Goal: Information Seeking & Learning: Check status

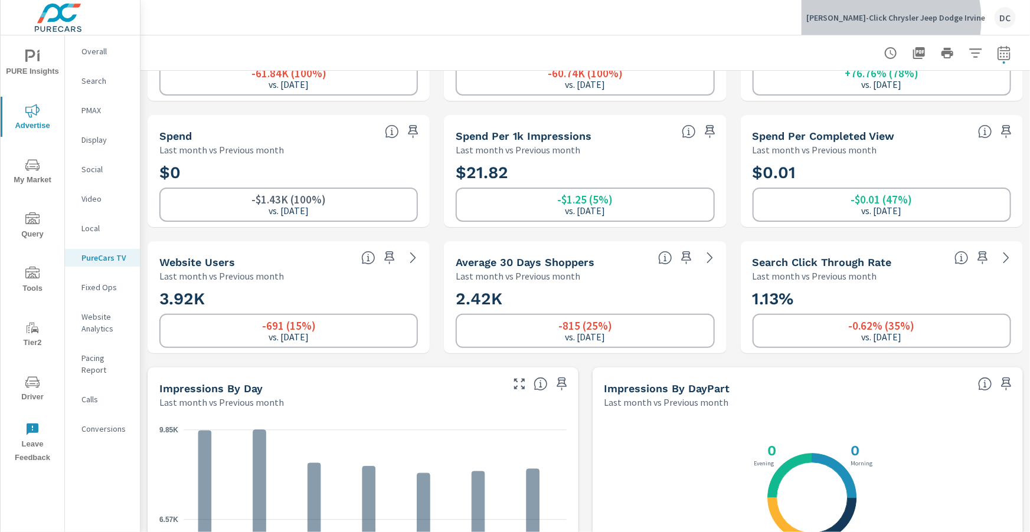
click at [917, 19] on p "Tuttle-Click Chrysler Jeep Dodge Irvine" at bounding box center [895, 17] width 179 height 11
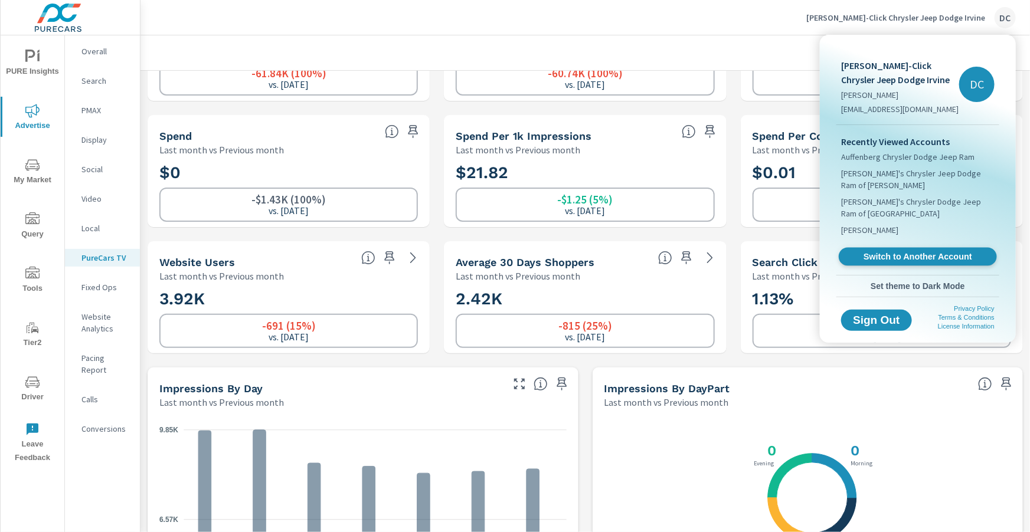
click at [907, 251] on span "Switch to Another Account" at bounding box center [917, 256] width 145 height 11
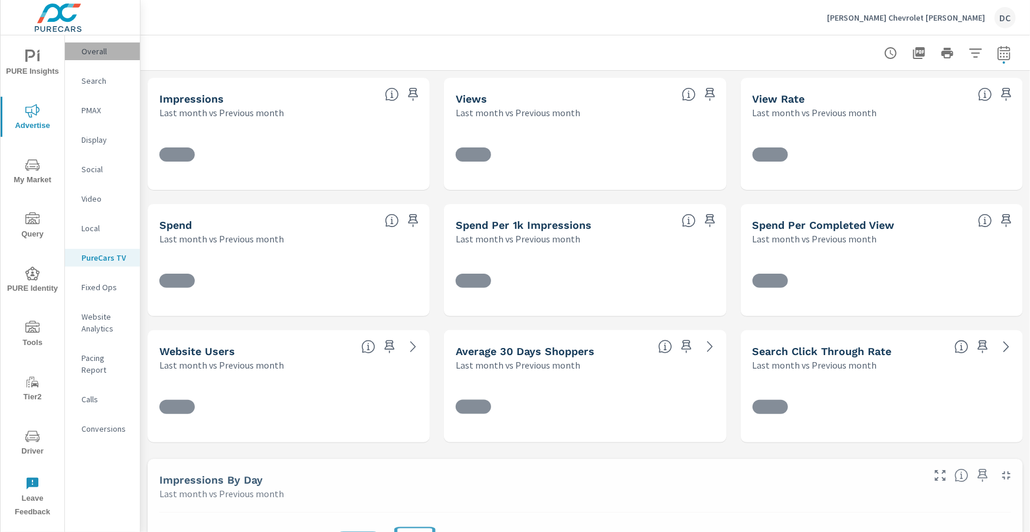
click at [84, 53] on p "Overall" at bounding box center [105, 51] width 49 height 12
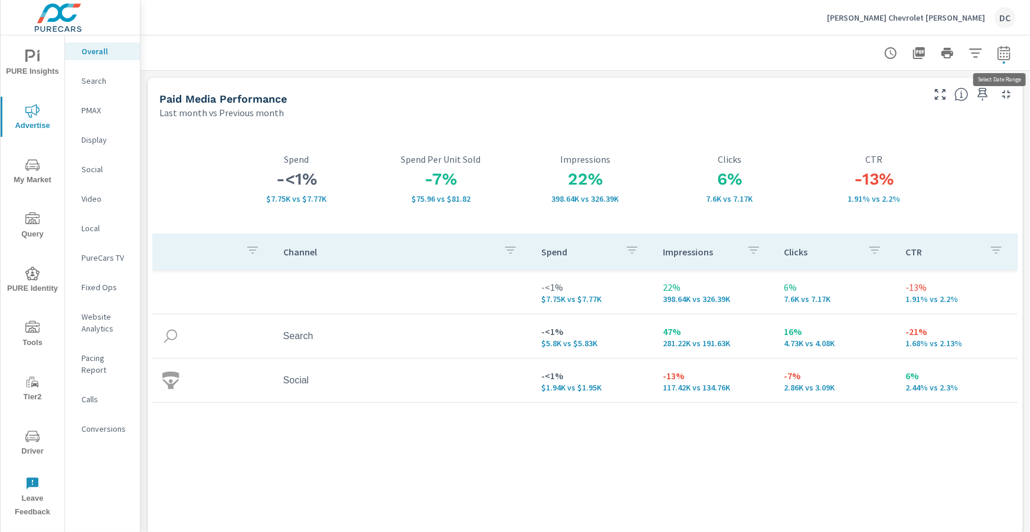
click at [1008, 53] on icon "button" at bounding box center [1004, 55] width 8 height 5
select select "Last month"
select select "Previous month"
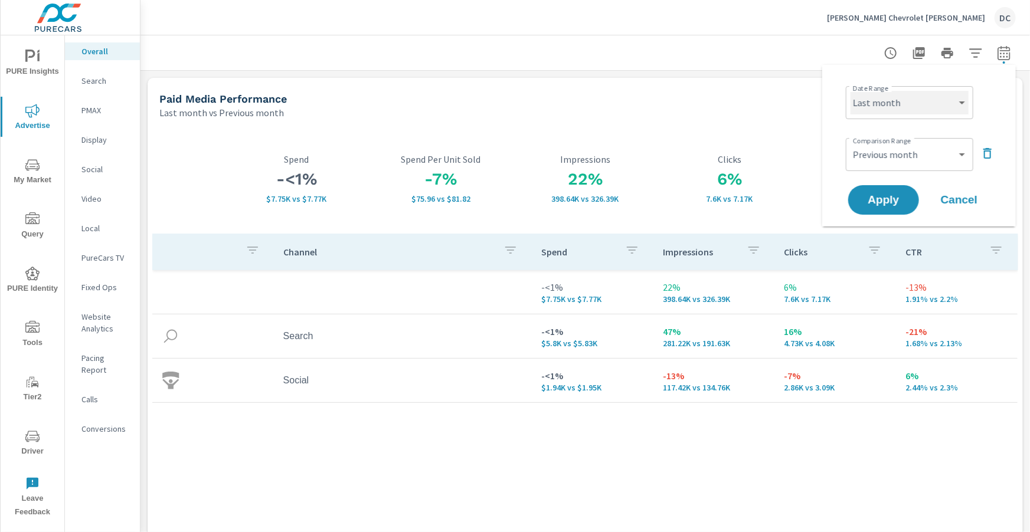
click at [967, 103] on select "Custom [DATE] Last week Last 7 days Last 14 days Last 30 days Last 45 days Last…" at bounding box center [910, 103] width 118 height 24
click at [851, 91] on select "Custom [DATE] Last week Last 7 days Last 14 days Last 30 days Last 45 days Last…" at bounding box center [910, 103] width 118 height 24
select select "Month to date"
click at [895, 206] on button "Apply" at bounding box center [883, 200] width 73 height 31
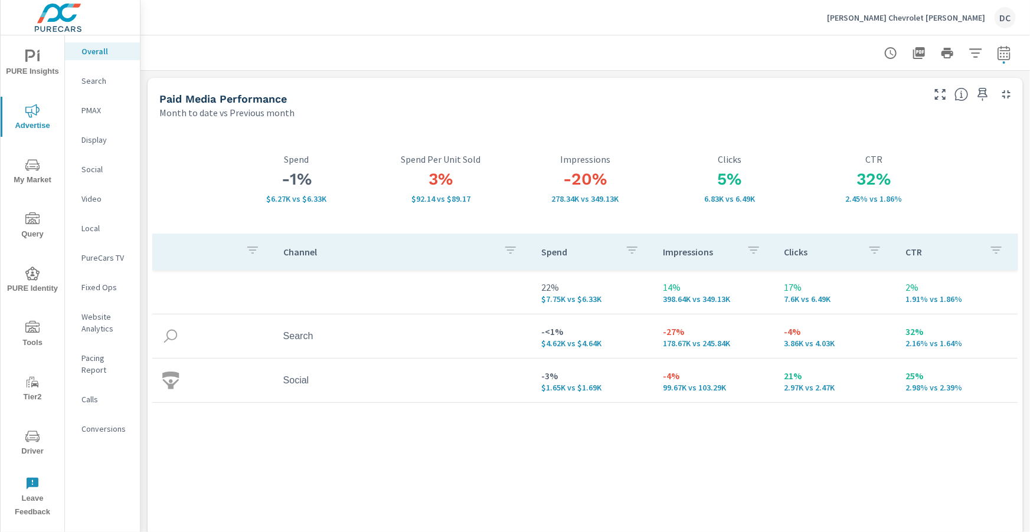
click at [94, 169] on p "Social" at bounding box center [105, 169] width 49 height 12
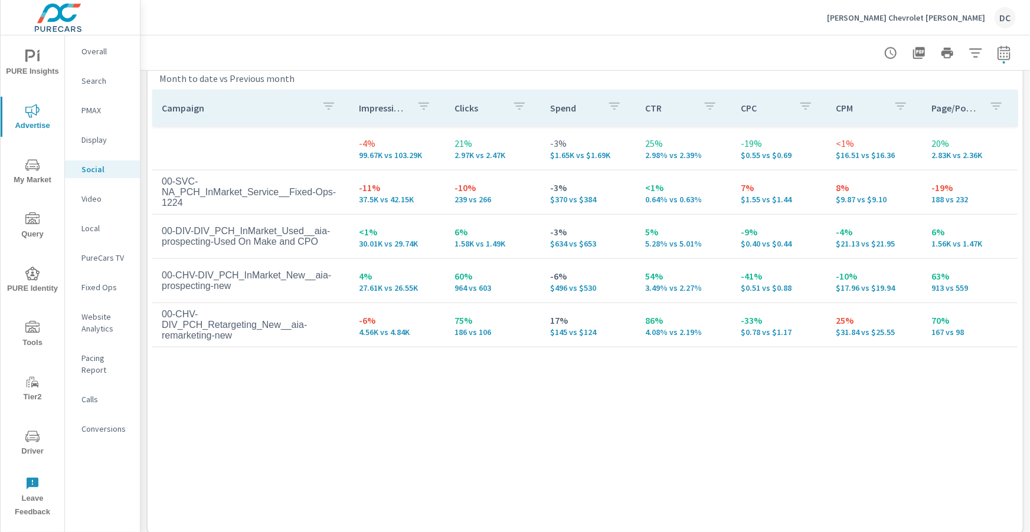
scroll to position [549, 0]
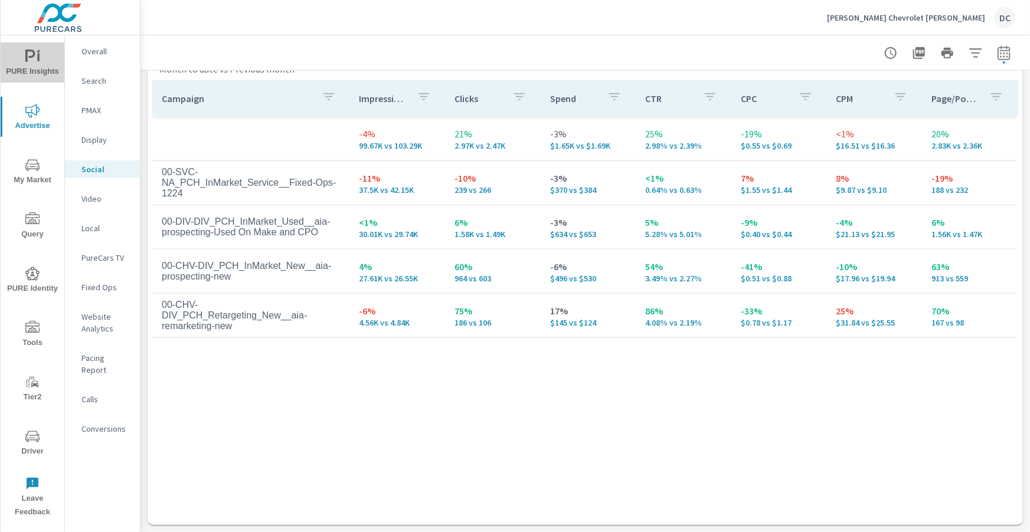
click at [37, 60] on icon "nav menu" at bounding box center [32, 57] width 14 height 14
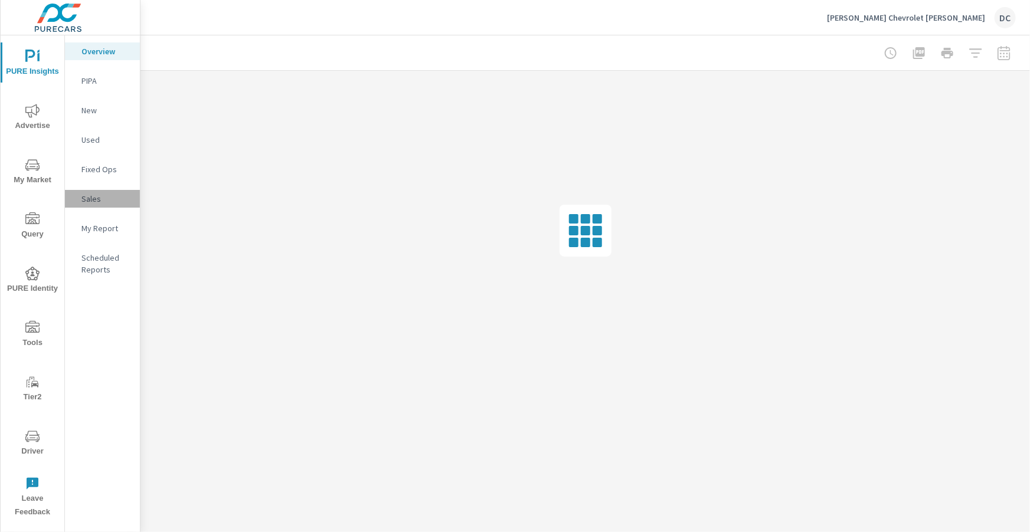
click at [94, 198] on p "Sales" at bounding box center [105, 199] width 49 height 12
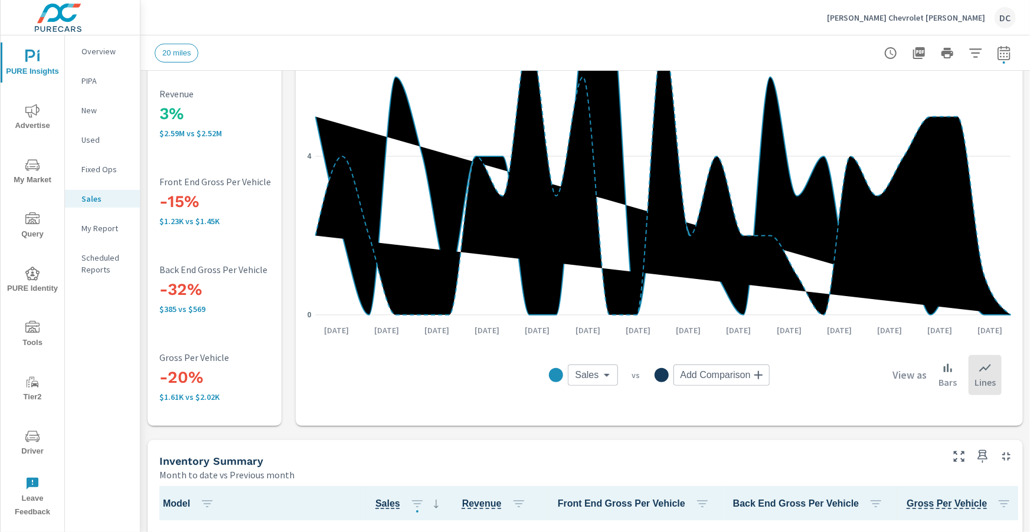
scroll to position [149, 0]
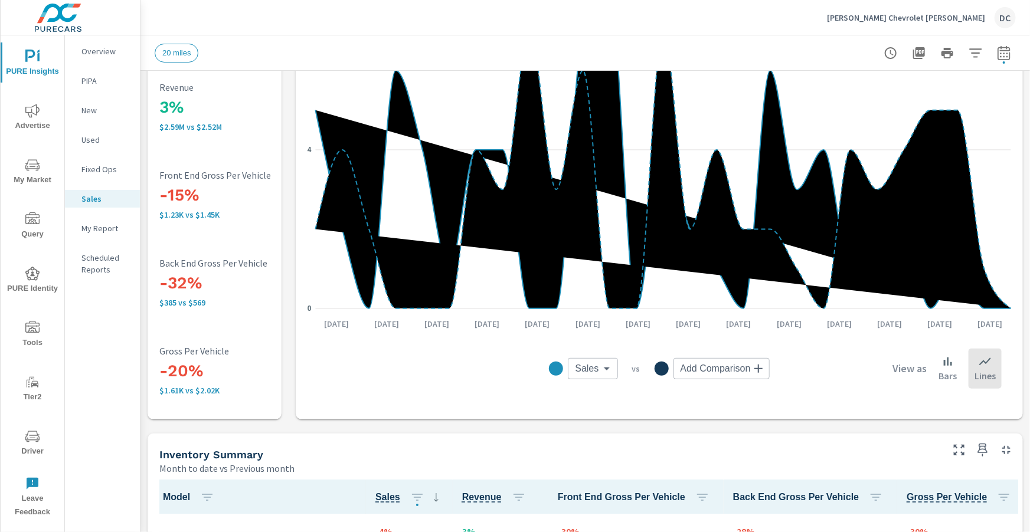
click at [40, 106] on span "Advertise" at bounding box center [32, 118] width 57 height 29
